Goal: Task Accomplishment & Management: Use online tool/utility

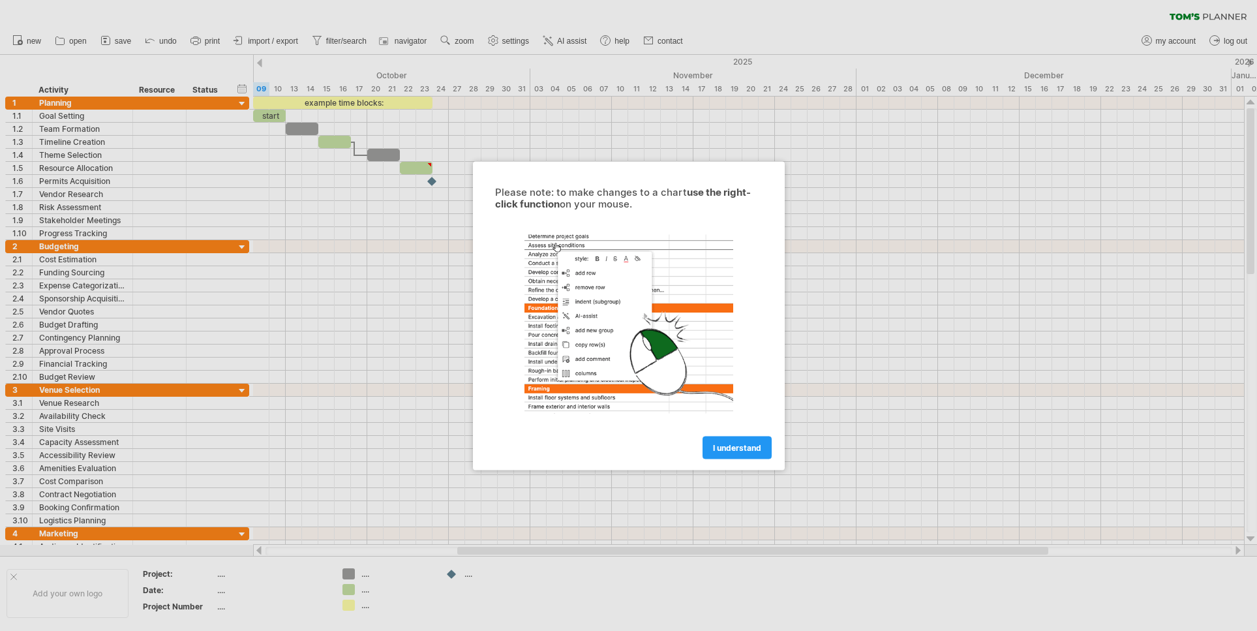
click at [751, 450] on span "I understand" at bounding box center [737, 447] width 48 height 10
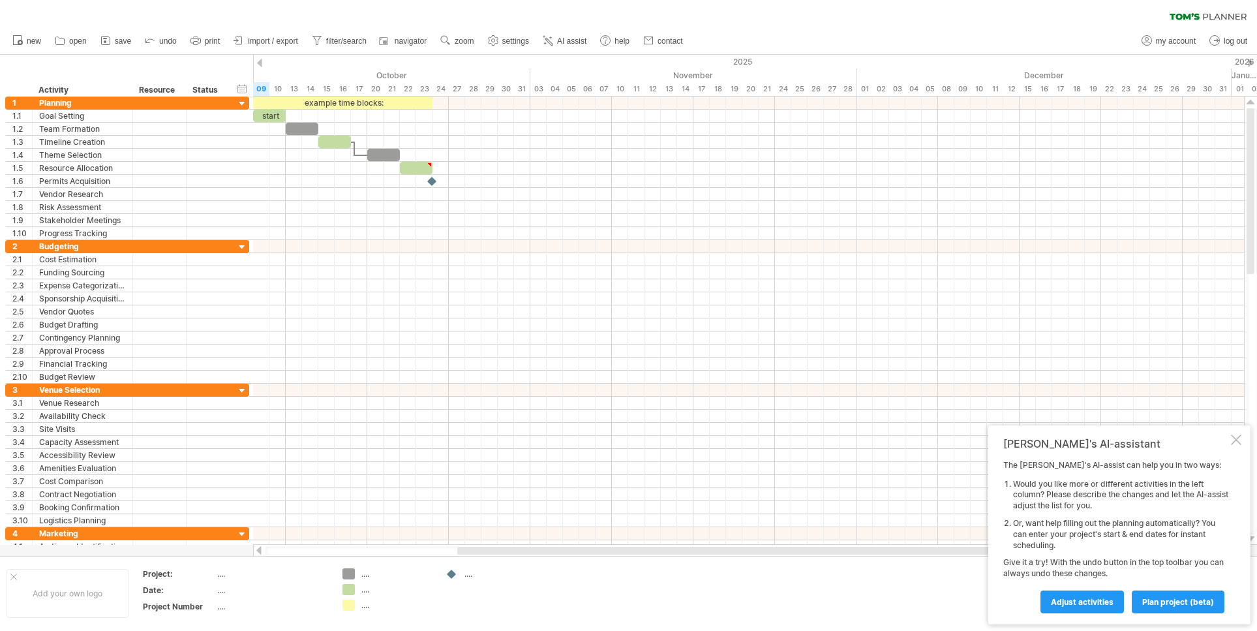
click at [276, 38] on span "import / export" at bounding box center [273, 41] width 50 height 9
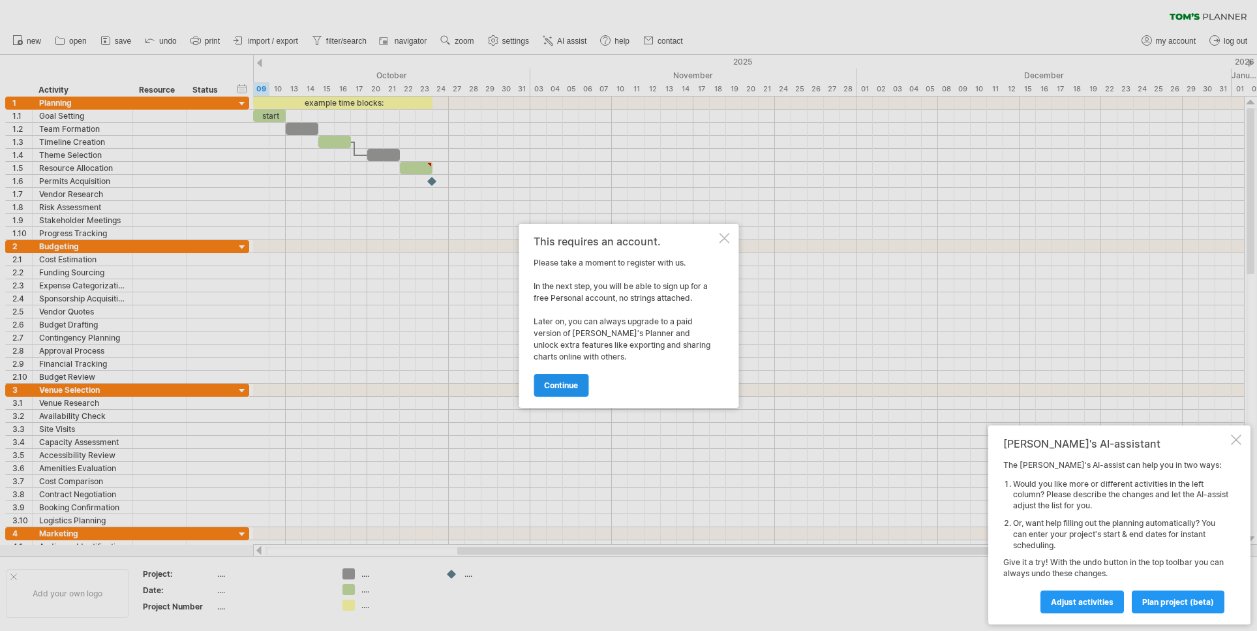
drag, startPoint x: 0, startPoint y: 0, endPoint x: 551, endPoint y: 373, distance: 665.2
click at [551, 374] on link "continue" at bounding box center [561, 385] width 55 height 23
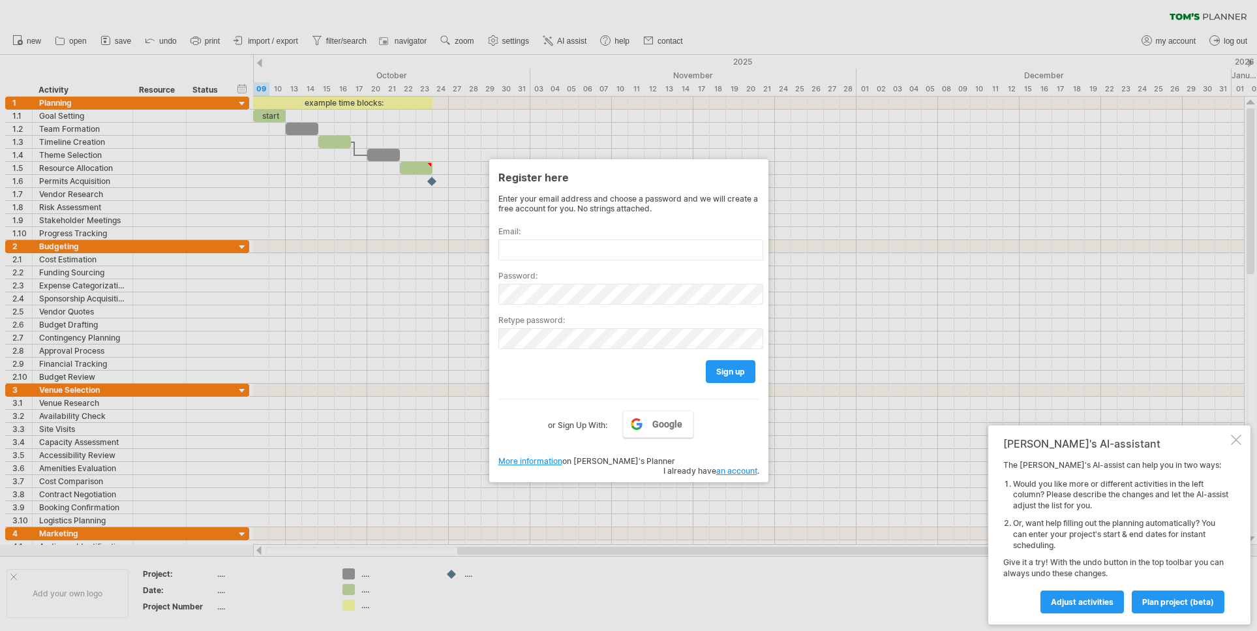
click at [658, 419] on span "Google" at bounding box center [667, 424] width 30 height 10
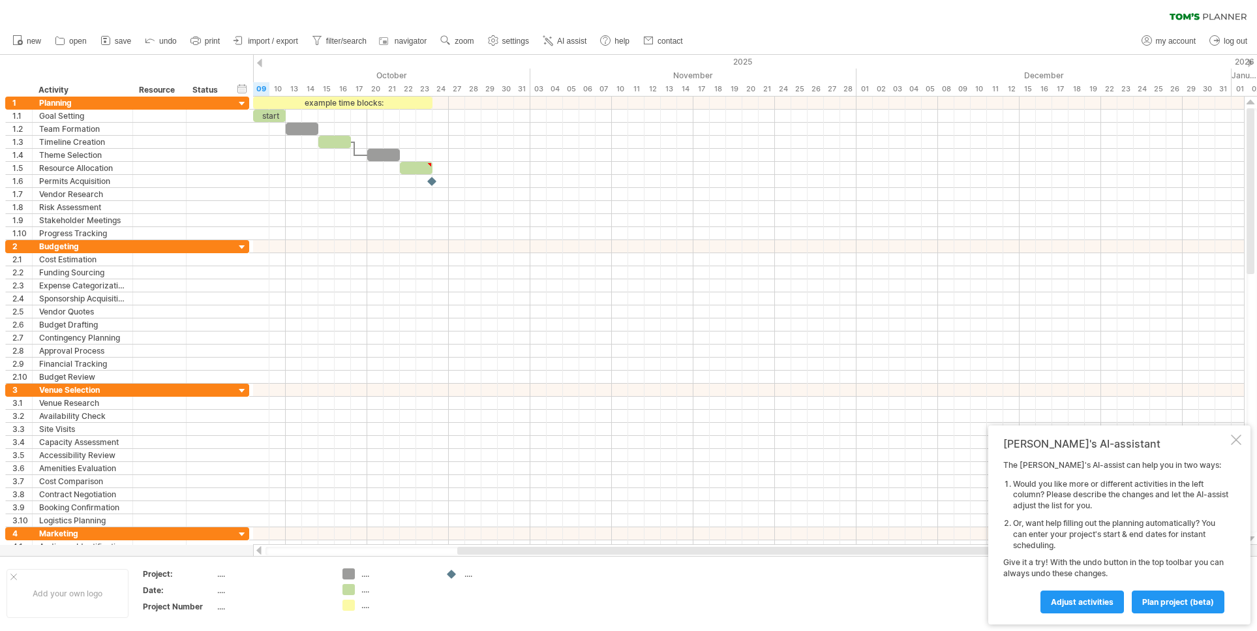
click at [1086, 598] on span "Adjust activities" at bounding box center [1082, 602] width 63 height 10
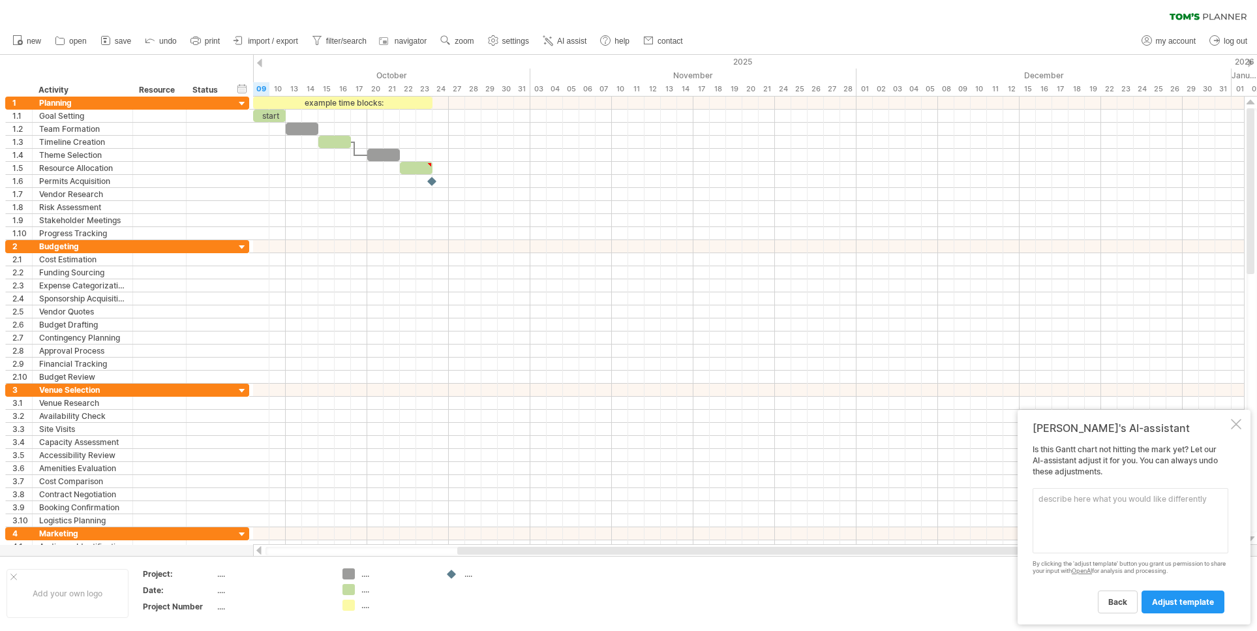
click at [1238, 426] on div at bounding box center [1236, 424] width 10 height 10
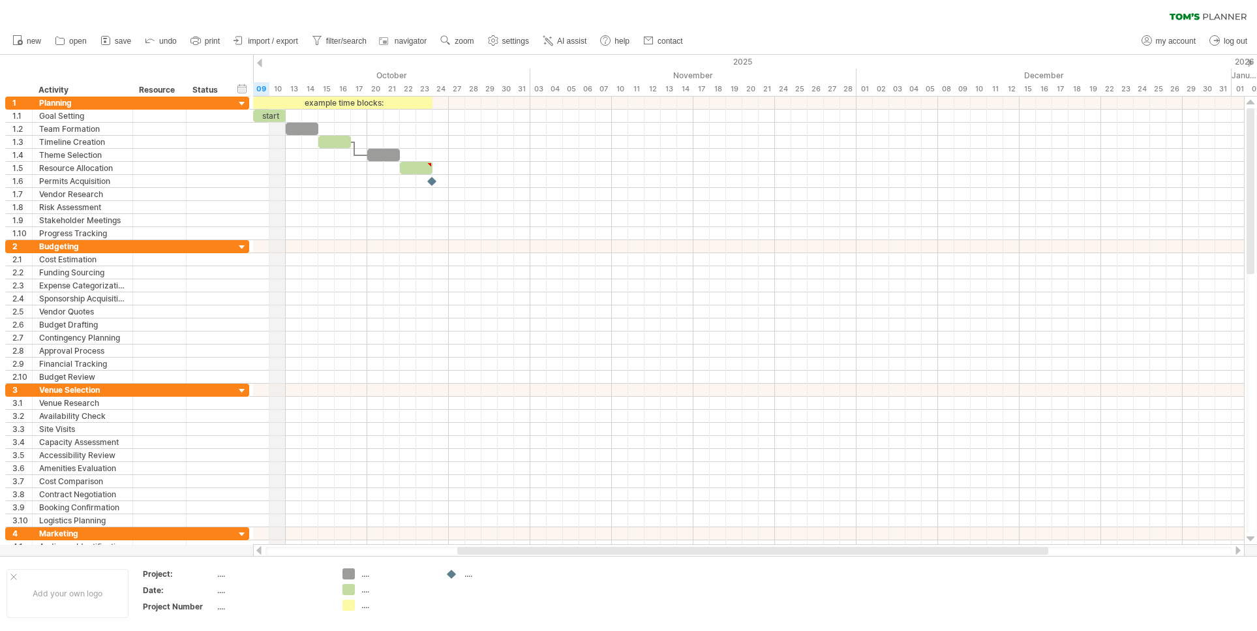
click at [278, 91] on div "10" at bounding box center [277, 89] width 16 height 14
click at [278, 88] on div "10" at bounding box center [277, 89] width 16 height 14
click at [799, 66] on div "2025" at bounding box center [106, 62] width 2251 height 14
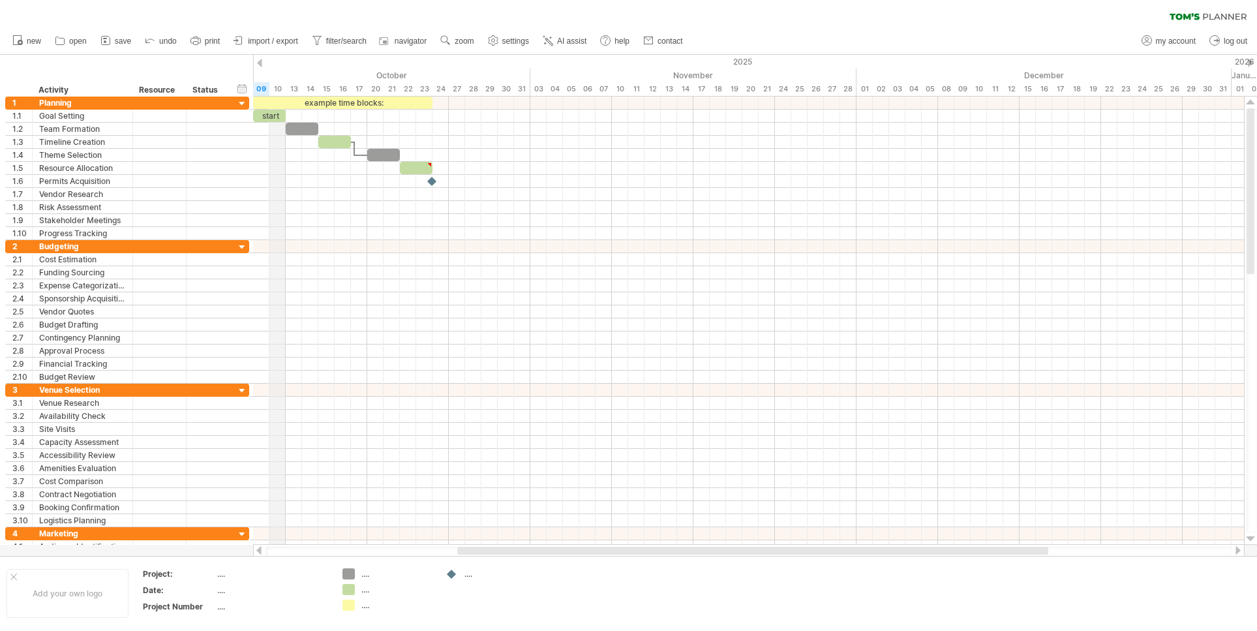
click at [701, 71] on div "November" at bounding box center [693, 76] width 326 height 14
click at [329, 80] on div "October" at bounding box center [342, 76] width 375 height 14
drag, startPoint x: 551, startPoint y: 373, endPoint x: 365, endPoint y: 76, distance: 350.8
click at [365, 76] on div "October" at bounding box center [342, 76] width 375 height 14
click at [277, 88] on div "10" at bounding box center [277, 89] width 16 height 14
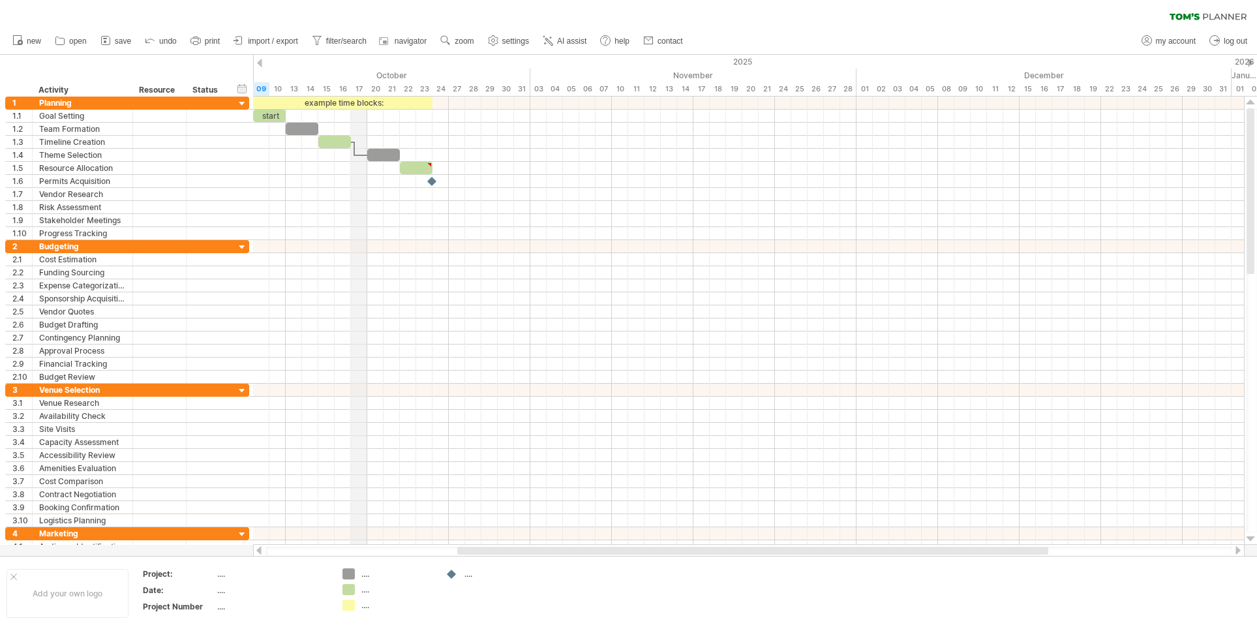
click at [277, 88] on div "10" at bounding box center [277, 89] width 16 height 14
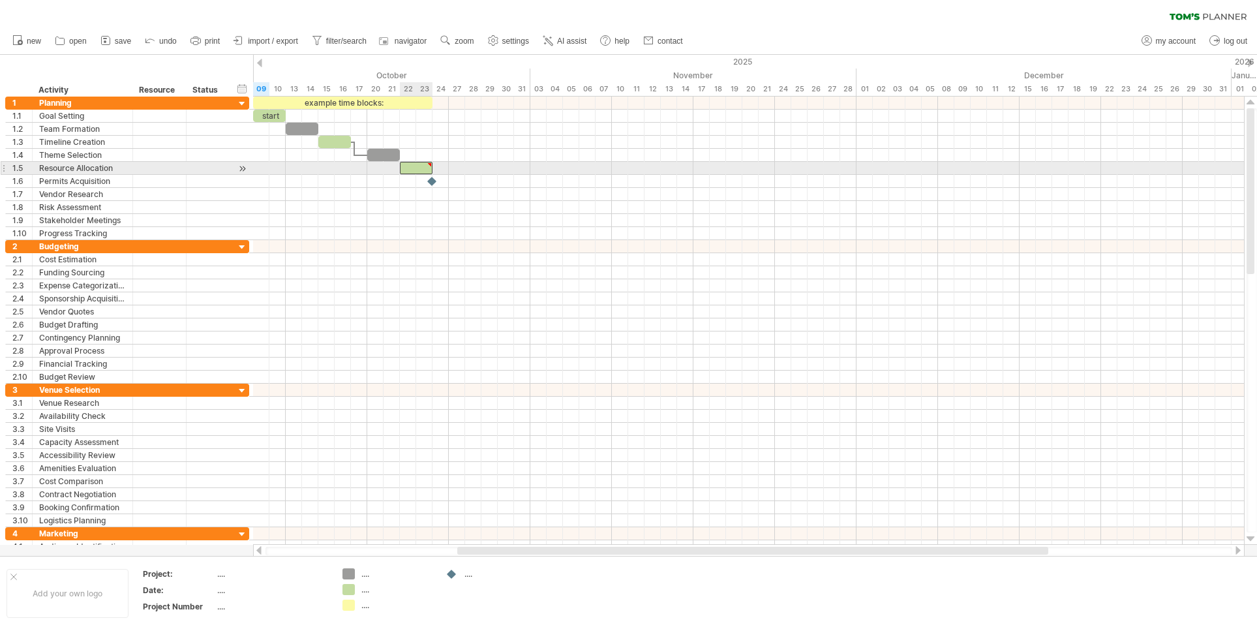
click at [407, 168] on div at bounding box center [416, 168] width 33 height 12
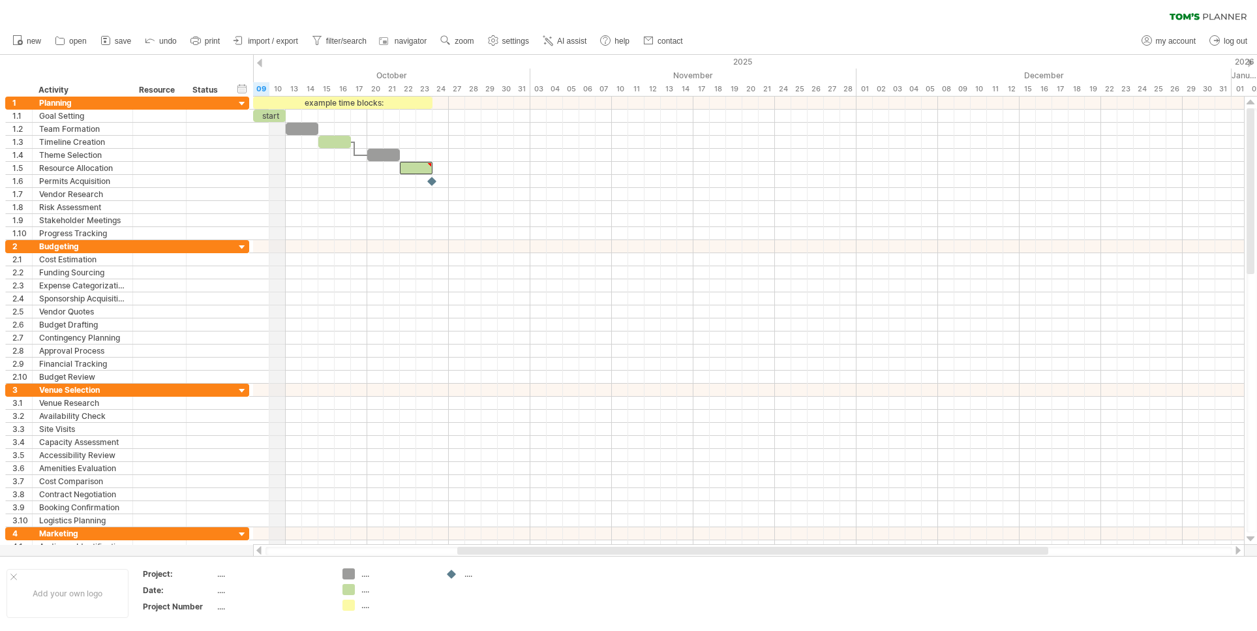
click at [275, 90] on div "10" at bounding box center [277, 89] width 16 height 14
click at [281, 86] on div "10" at bounding box center [277, 89] width 16 height 14
click at [436, 73] on div "October" at bounding box center [342, 76] width 375 height 14
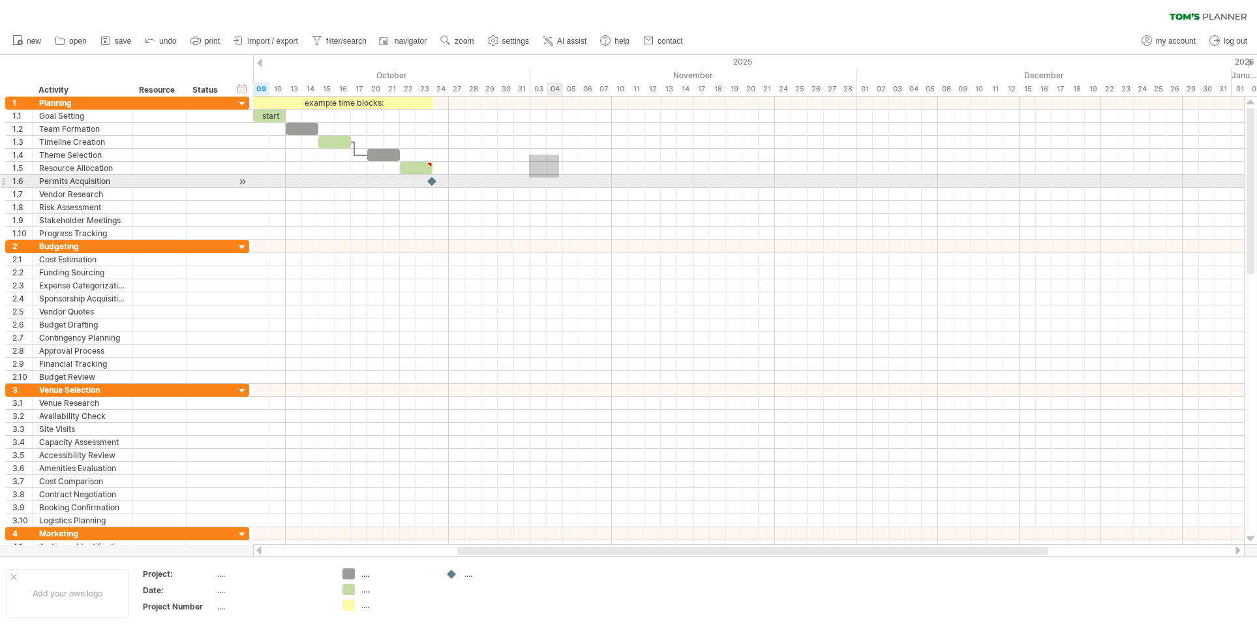
drag, startPoint x: 534, startPoint y: 157, endPoint x: 737, endPoint y: 352, distance: 281.5
click at [737, 352] on div at bounding box center [748, 325] width 991 height 457
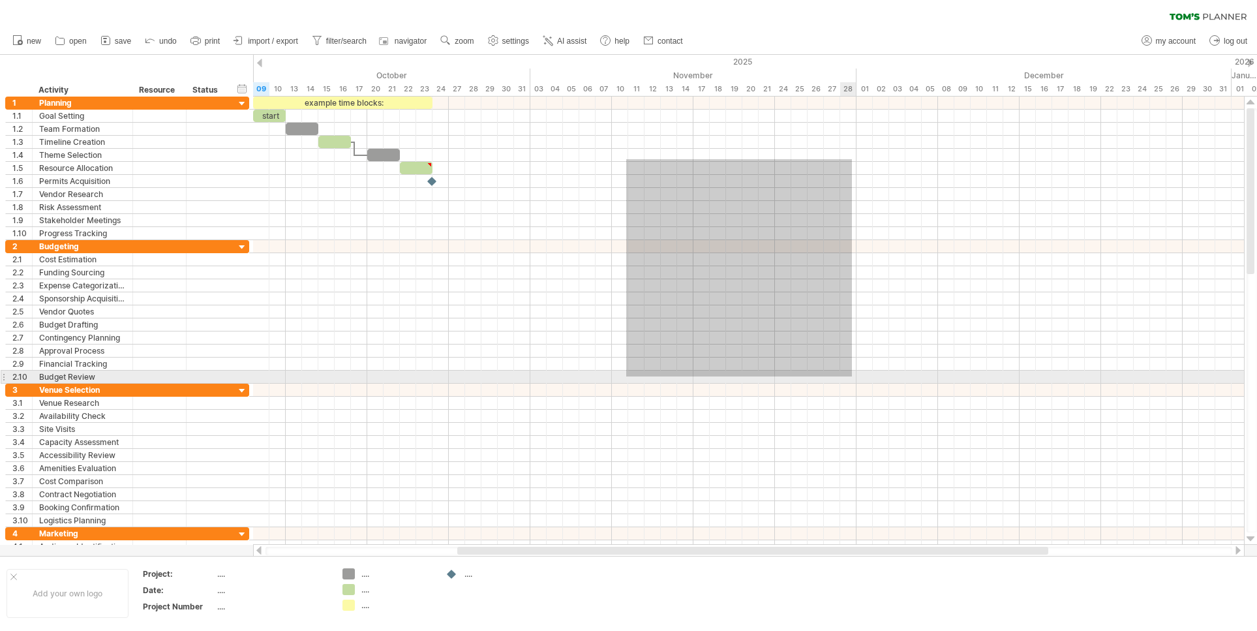
drag, startPoint x: 626, startPoint y: 159, endPoint x: 853, endPoint y: 376, distance: 313.8
click at [854, 378] on div at bounding box center [748, 325] width 991 height 457
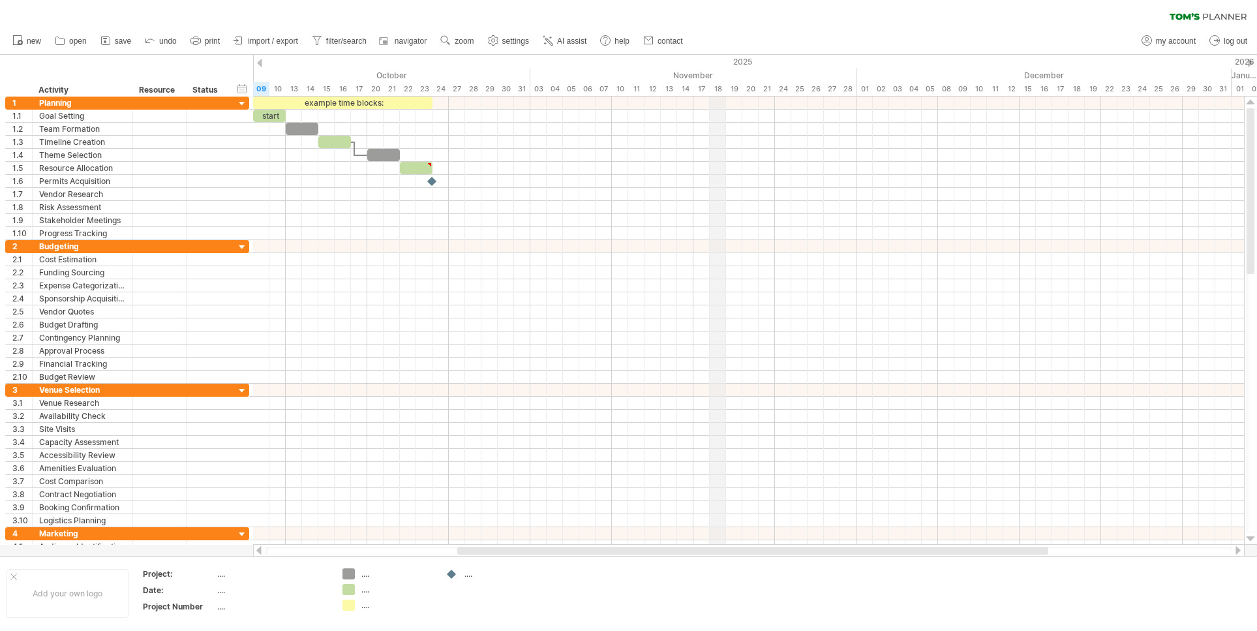
click at [720, 72] on div "November" at bounding box center [693, 76] width 326 height 14
click at [57, 84] on div "Activity" at bounding box center [81, 90] width 87 height 13
click at [61, 87] on input "********" at bounding box center [81, 90] width 87 height 13
drag, startPoint x: 76, startPoint y: 88, endPoint x: -59, endPoint y: 89, distance: 135.0
click at [0, 89] on html "progress(100%) Trying to reach [DOMAIN_NAME] Connected again... 0% clear filter…" at bounding box center [628, 316] width 1257 height 633
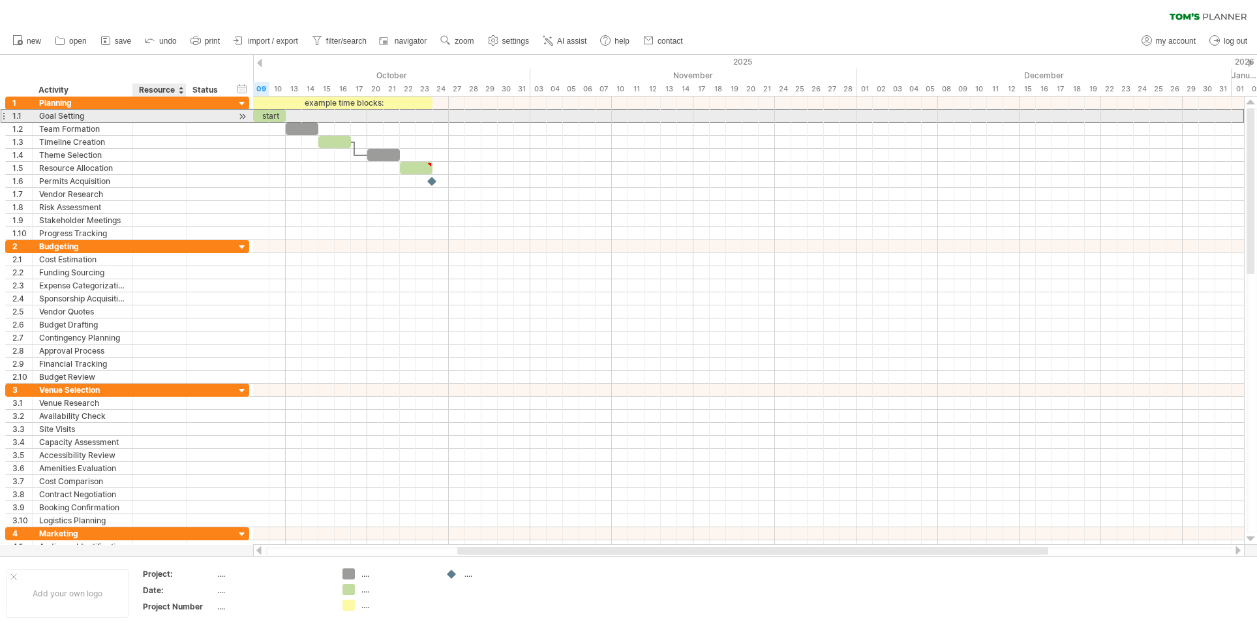
click at [159, 115] on div at bounding box center [160, 116] width 40 height 12
click at [158, 119] on input "text" at bounding box center [160, 116] width 40 height 12
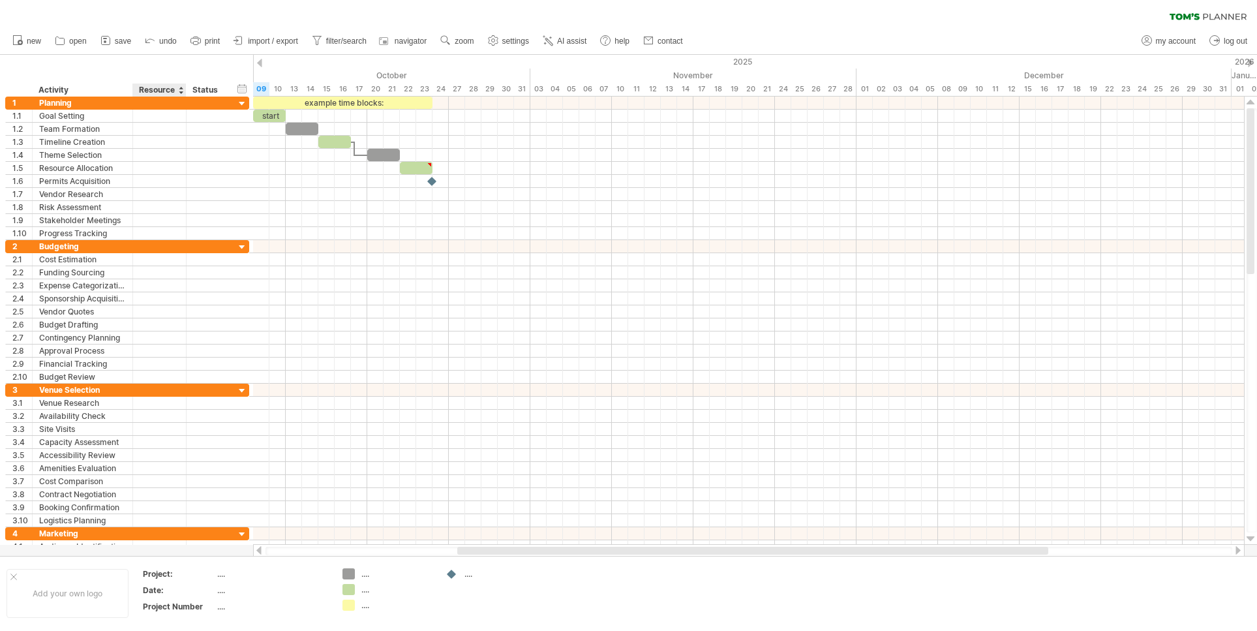
click at [151, 86] on div "Resource" at bounding box center [159, 90] width 40 height 13
click at [155, 87] on input "********" at bounding box center [159, 90] width 40 height 13
click at [132, 88] on div "******** Resource" at bounding box center [158, 90] width 53 height 13
click at [142, 89] on div "Resource" at bounding box center [159, 90] width 40 height 13
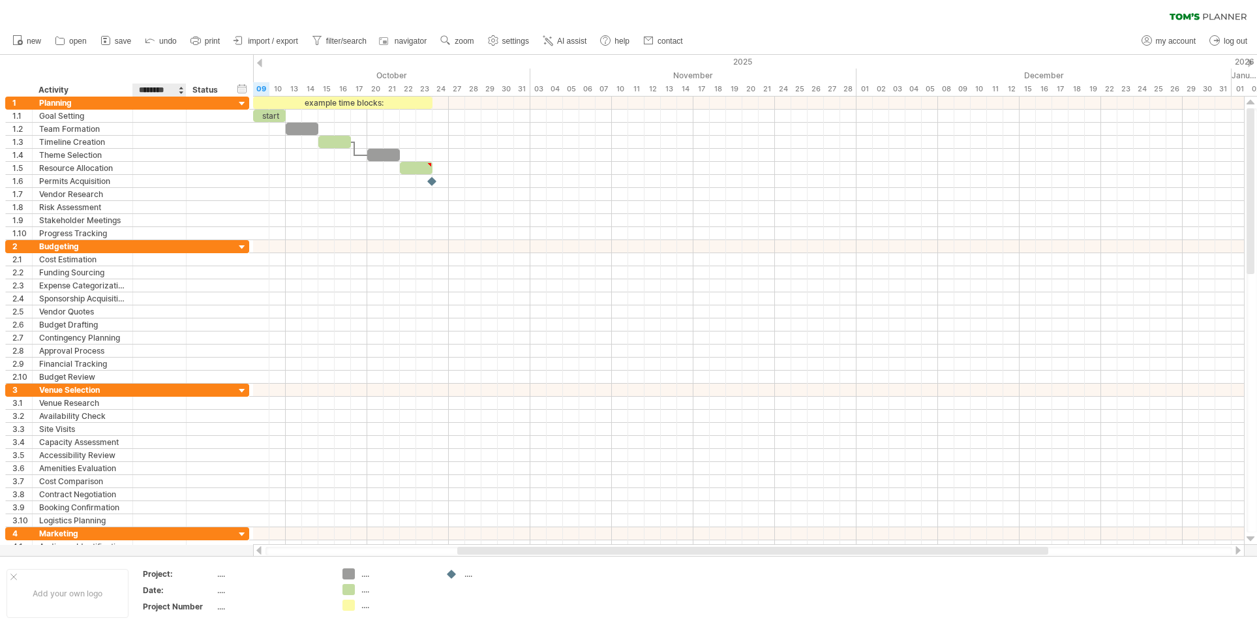
click at [142, 89] on input "********" at bounding box center [159, 90] width 40 height 13
type input "*"
type input "**********"
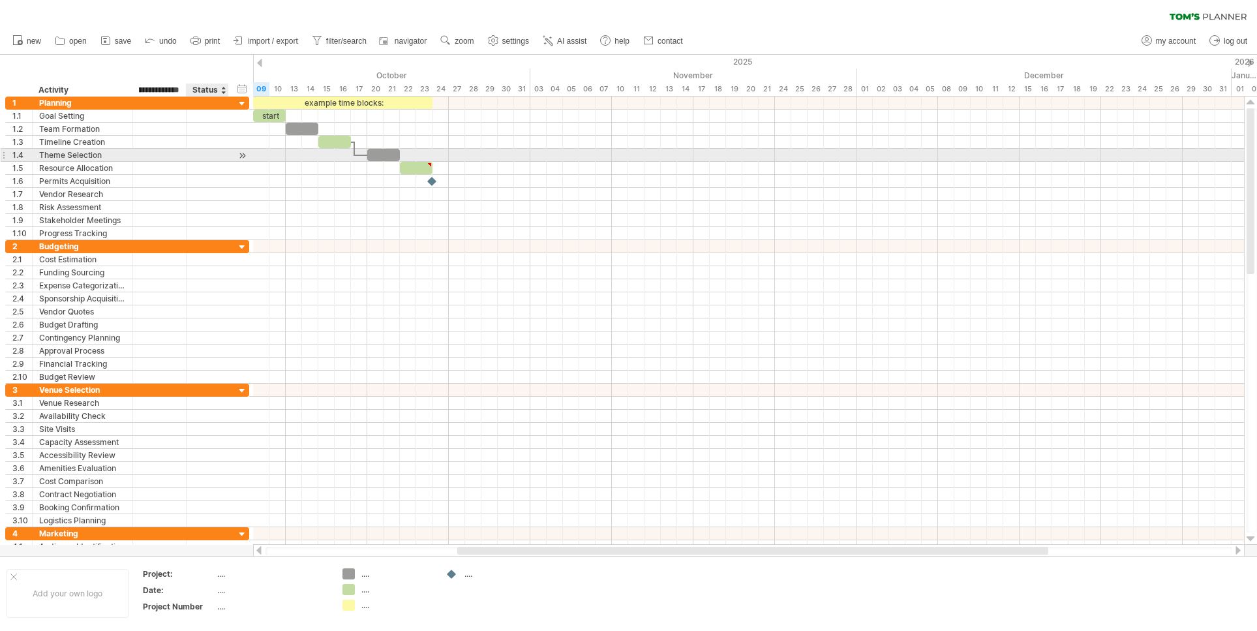
click at [265, 170] on div at bounding box center [748, 168] width 991 height 13
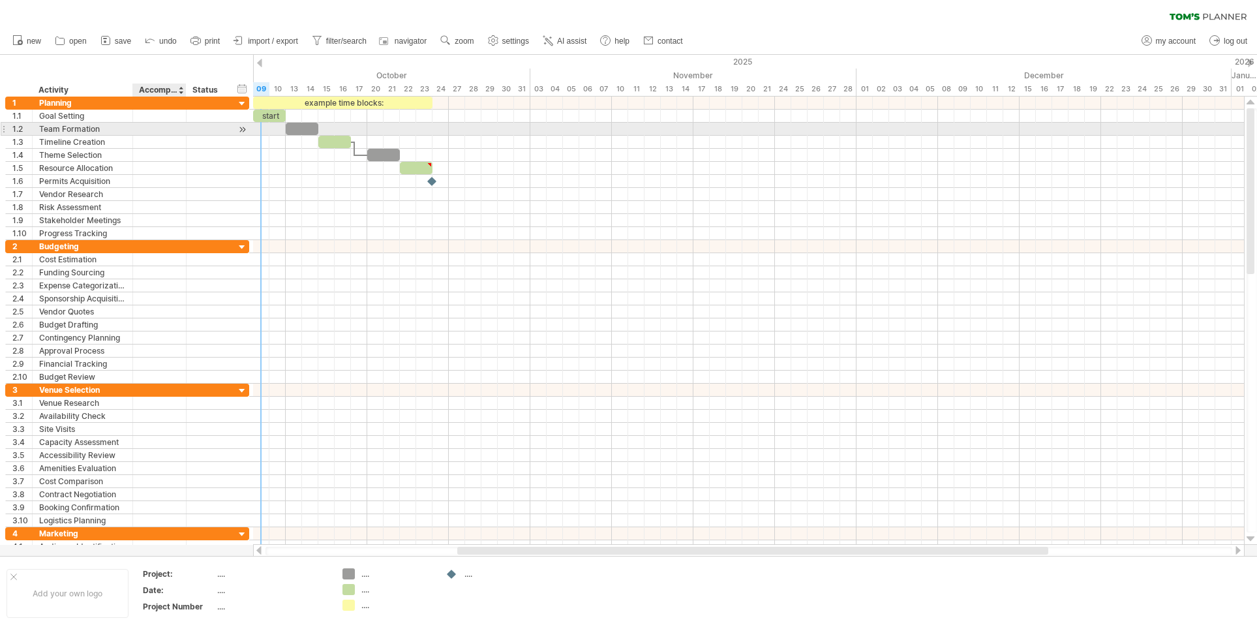
click at [153, 123] on div at bounding box center [160, 129] width 40 height 12
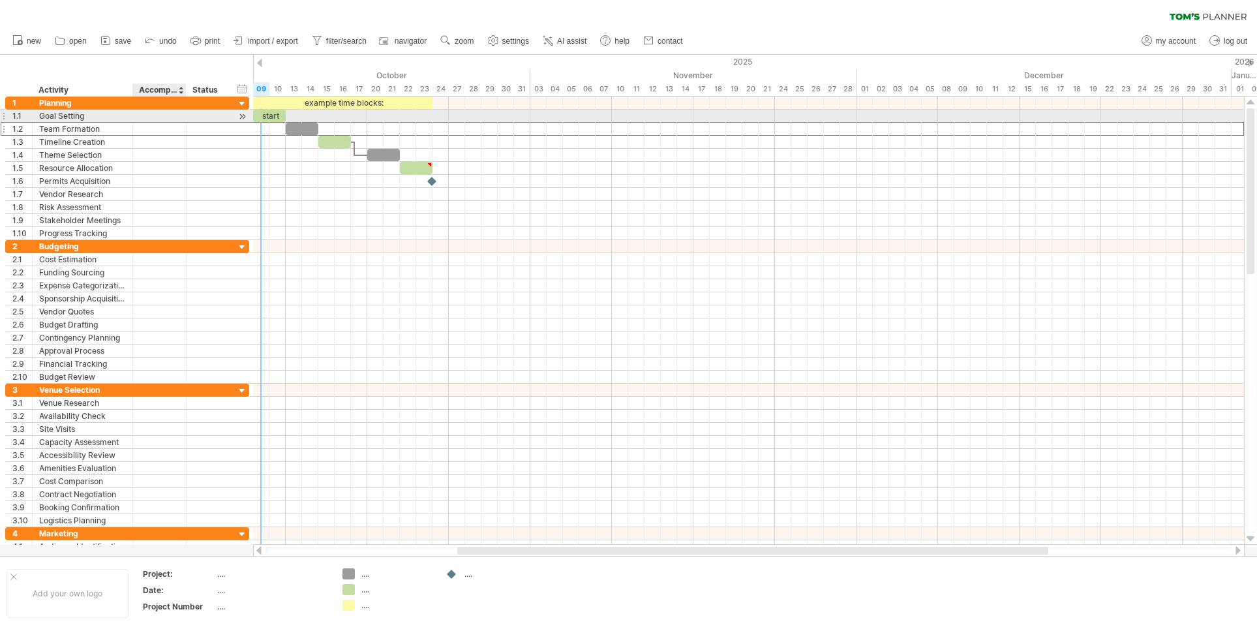
click at [158, 113] on div at bounding box center [160, 116] width 40 height 12
type input "*"
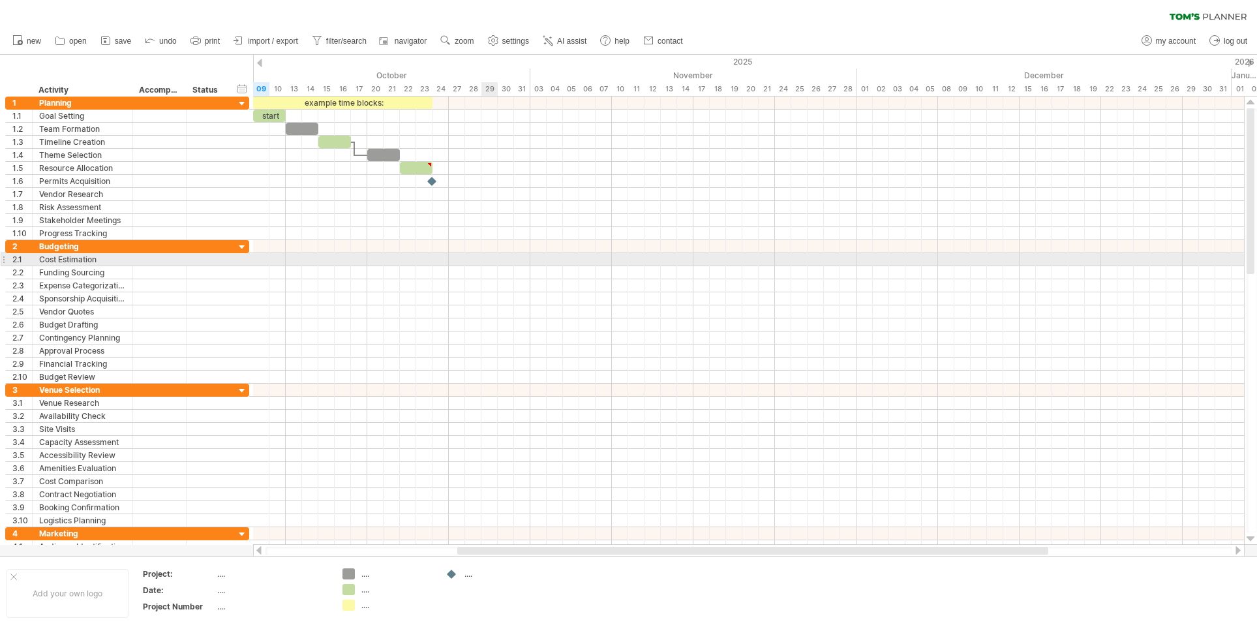
click at [496, 263] on div at bounding box center [748, 259] width 991 height 13
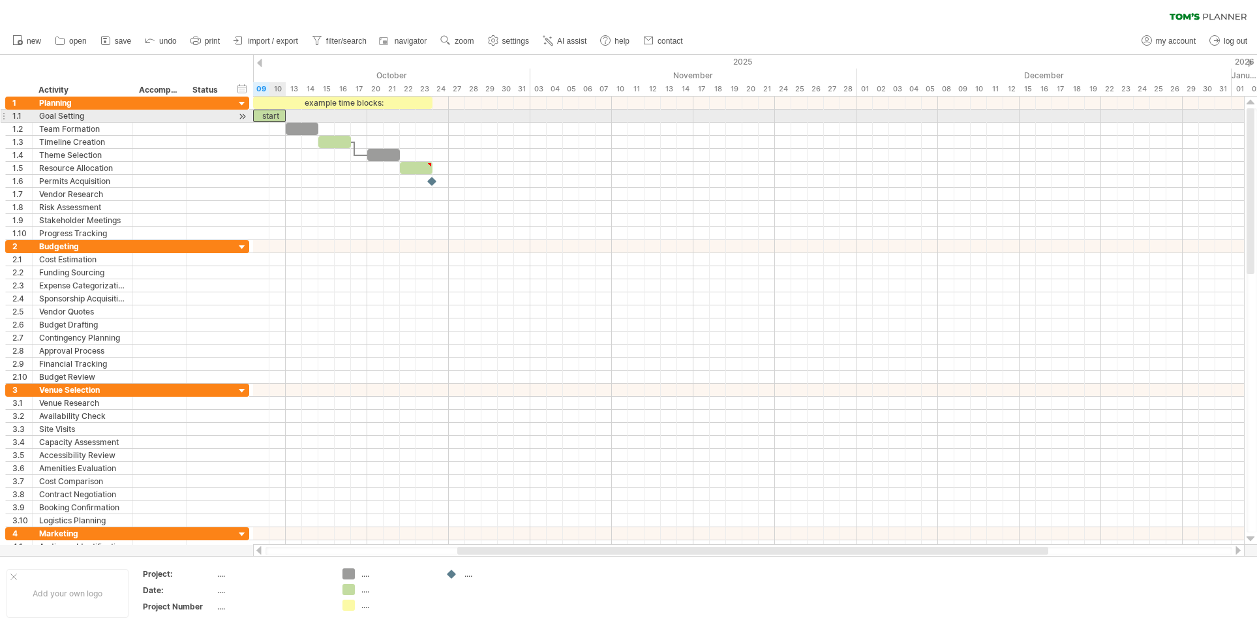
click at [271, 114] on div "start" at bounding box center [269, 116] width 33 height 12
click at [269, 115] on div "*****" at bounding box center [269, 116] width 33 height 12
